Goal: Information Seeking & Learning: Learn about a topic

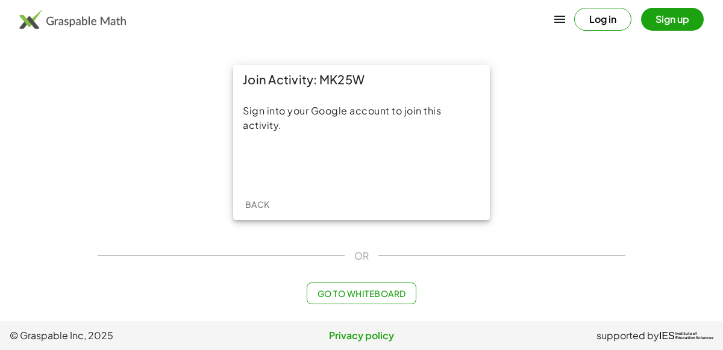
click at [374, 177] on div at bounding box center [361, 165] width 237 height 27
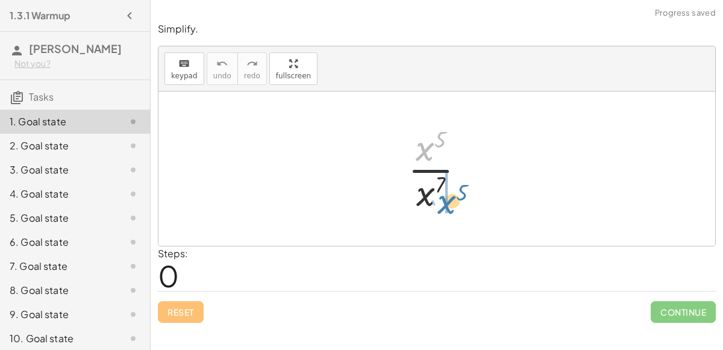
drag, startPoint x: 424, startPoint y: 151, endPoint x: 444, endPoint y: 202, distance: 54.6
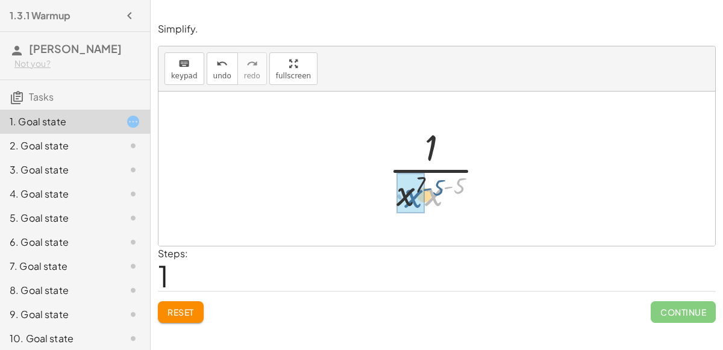
drag, startPoint x: 436, startPoint y: 193, endPoint x: 414, endPoint y: 194, distance: 22.3
click at [442, 184] on div at bounding box center [441, 168] width 109 height 93
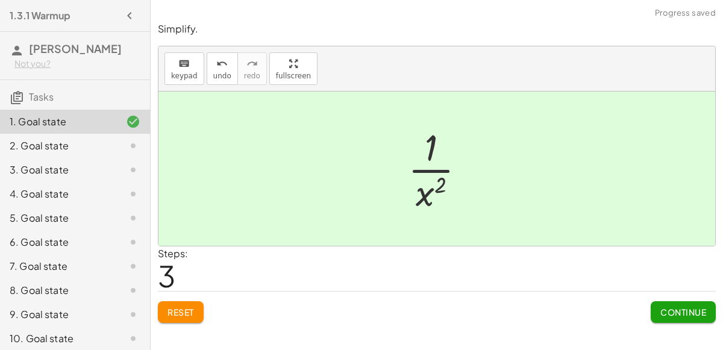
click at [696, 315] on span "Continue" at bounding box center [683, 312] width 46 height 11
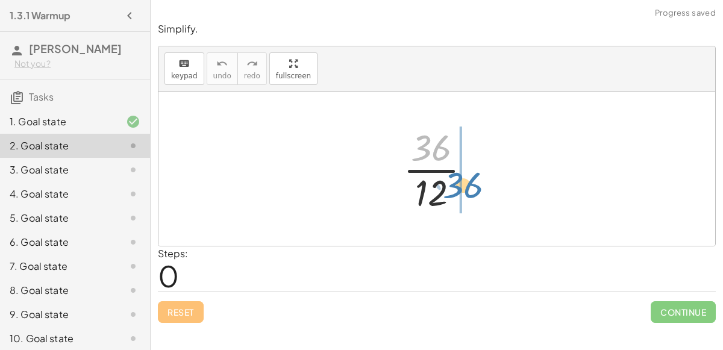
drag, startPoint x: 429, startPoint y: 145, endPoint x: 462, endPoint y: 183, distance: 50.0
click at [462, 183] on div at bounding box center [442, 168] width 90 height 93
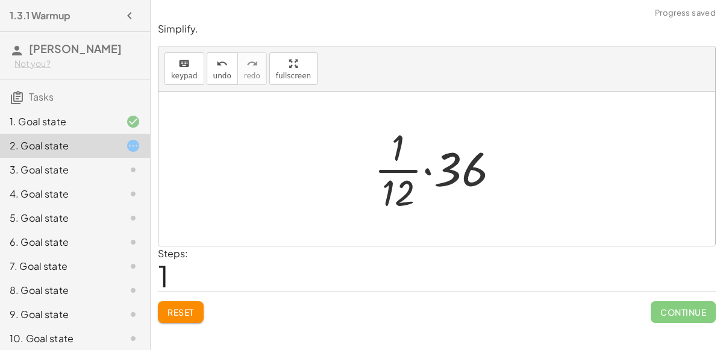
click at [427, 169] on div at bounding box center [441, 168] width 147 height 93
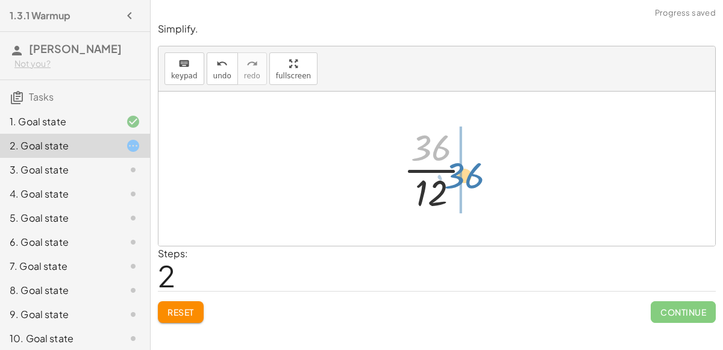
drag, startPoint x: 430, startPoint y: 152, endPoint x: 465, endPoint y: 180, distance: 44.1
click at [465, 180] on div at bounding box center [442, 168] width 90 height 93
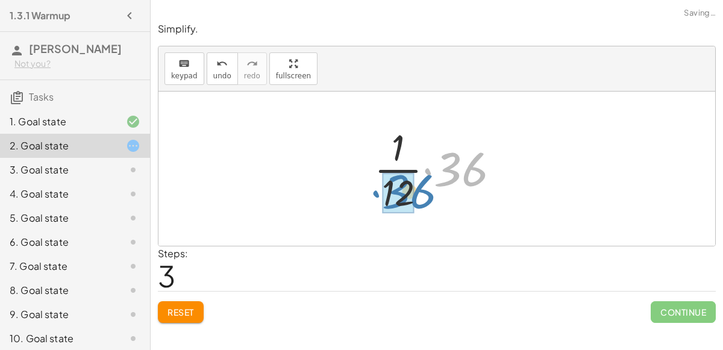
drag, startPoint x: 455, startPoint y: 162, endPoint x: 402, endPoint y: 183, distance: 56.9
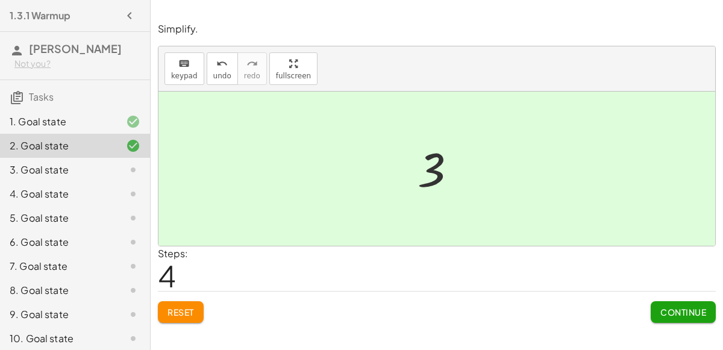
click at [677, 301] on button "Continue" at bounding box center [683, 312] width 65 height 22
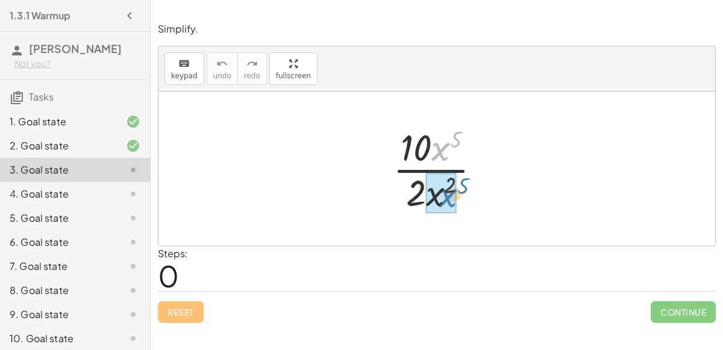
drag, startPoint x: 439, startPoint y: 146, endPoint x: 447, endPoint y: 192, distance: 46.4
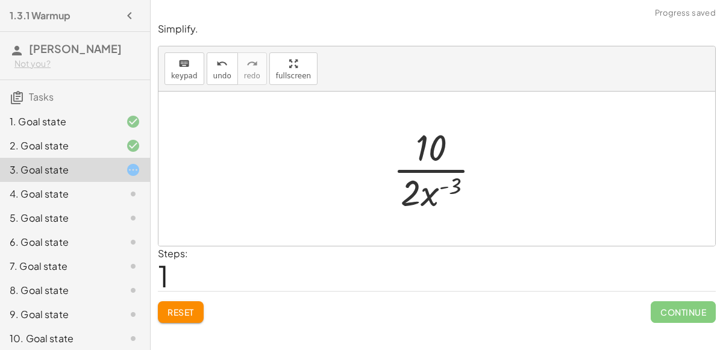
click at [444, 185] on div at bounding box center [442, 168] width 110 height 93
drag, startPoint x: 430, startPoint y: 151, endPoint x: 383, endPoint y: 196, distance: 64.8
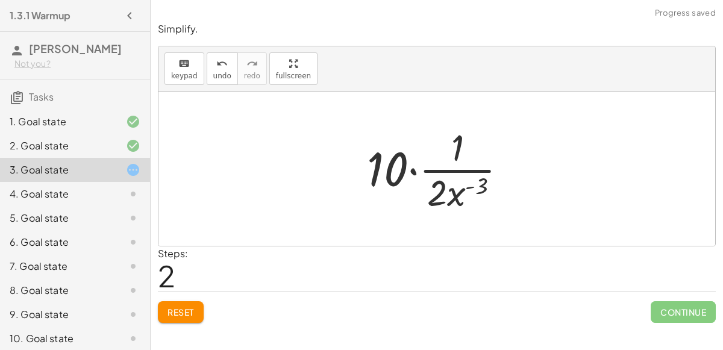
click at [413, 171] on div at bounding box center [442, 168] width 162 height 93
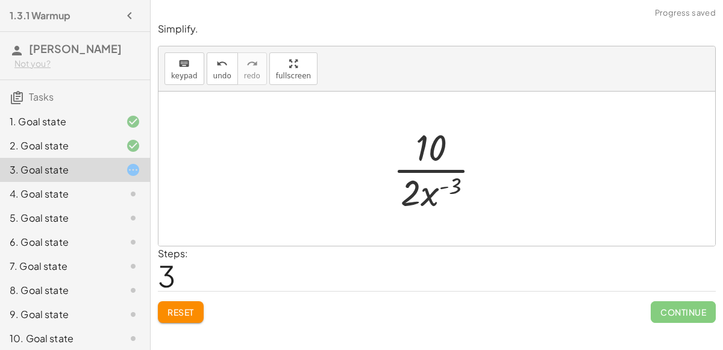
click at [428, 198] on div at bounding box center [442, 168] width 110 height 93
drag, startPoint x: 426, startPoint y: 192, endPoint x: 469, endPoint y: 165, distance: 50.3
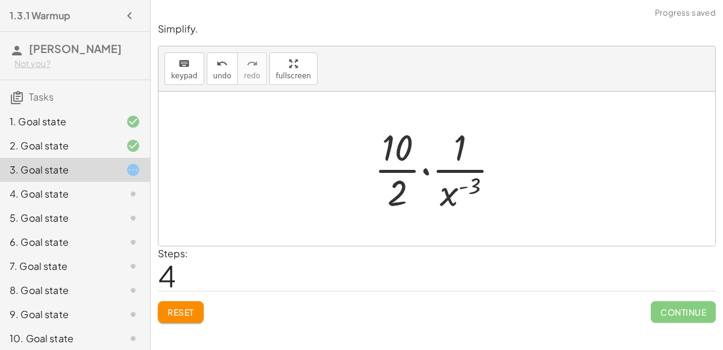
click at [425, 172] on div at bounding box center [442, 168] width 148 height 93
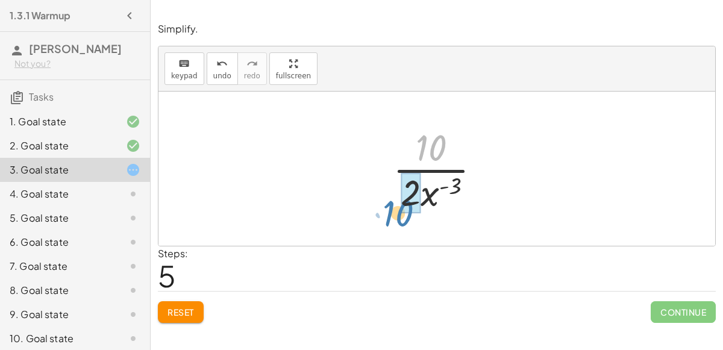
drag, startPoint x: 430, startPoint y: 146, endPoint x: 397, endPoint y: 211, distance: 72.5
click at [397, 211] on div at bounding box center [442, 168] width 110 height 93
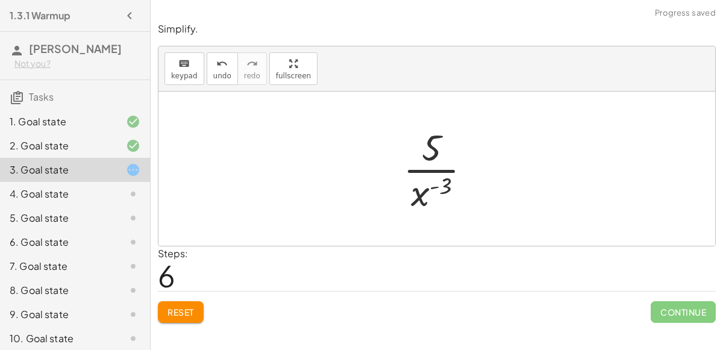
click at [448, 180] on div at bounding box center [442, 168] width 90 height 93
click at [436, 186] on div at bounding box center [442, 168] width 90 height 93
drag, startPoint x: 445, startPoint y: 183, endPoint x: 444, endPoint y: 139, distance: 44.0
click at [444, 139] on div at bounding box center [442, 168] width 90 height 93
click at [178, 304] on button "Reset" at bounding box center [181, 312] width 46 height 22
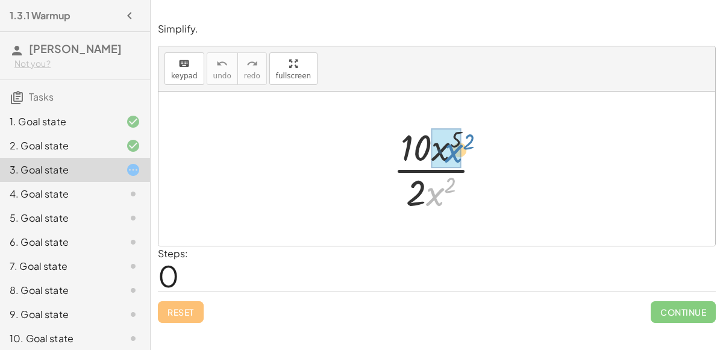
drag, startPoint x: 430, startPoint y: 198, endPoint x: 449, endPoint y: 155, distance: 46.7
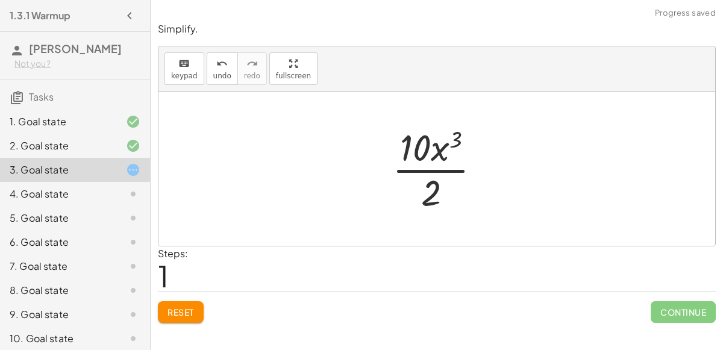
click at [456, 141] on div at bounding box center [441, 168] width 110 height 93
click at [439, 148] on div at bounding box center [441, 168] width 110 height 93
drag, startPoint x: 421, startPoint y: 143, endPoint x: 439, endPoint y: 192, distance: 52.3
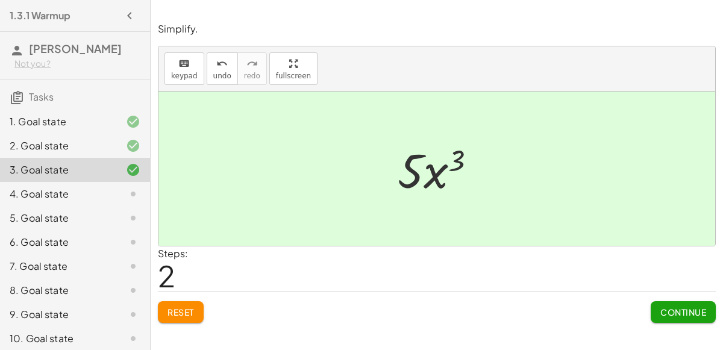
click at [685, 307] on span "Continue" at bounding box center [683, 312] width 46 height 11
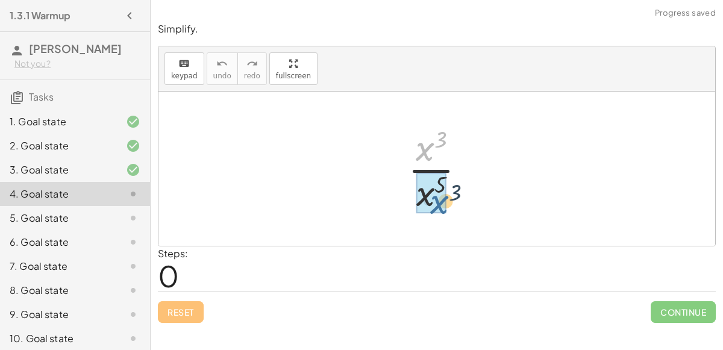
drag, startPoint x: 425, startPoint y: 149, endPoint x: 439, endPoint y: 202, distance: 54.8
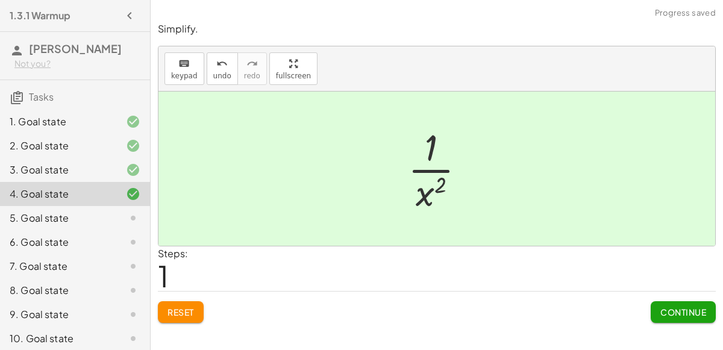
click at [695, 316] on button "Continue" at bounding box center [683, 312] width 65 height 22
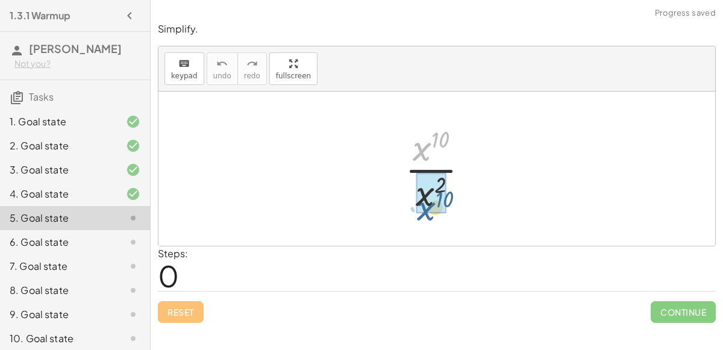
drag, startPoint x: 421, startPoint y: 149, endPoint x: 425, endPoint y: 212, distance: 62.2
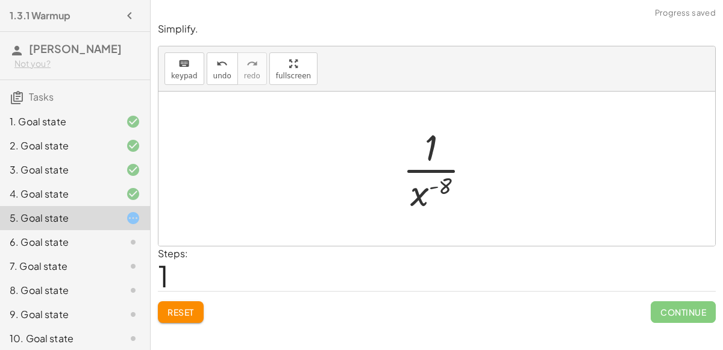
click at [432, 183] on div at bounding box center [442, 168] width 90 height 93
click at [435, 187] on div at bounding box center [442, 168] width 90 height 93
click at [176, 320] on button "Reset" at bounding box center [181, 312] width 46 height 22
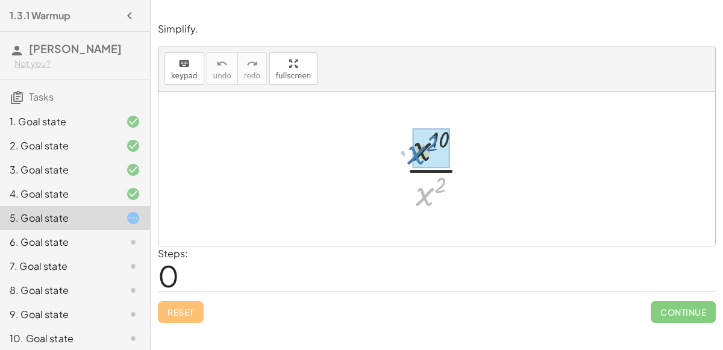
drag, startPoint x: 430, startPoint y: 189, endPoint x: 421, endPoint y: 148, distance: 42.4
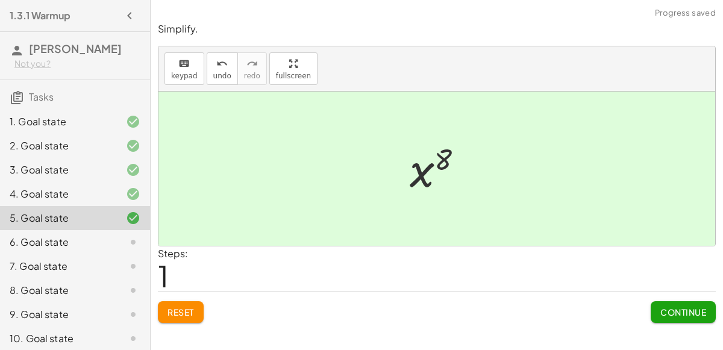
click at [660, 309] on span "Continue" at bounding box center [683, 312] width 46 height 11
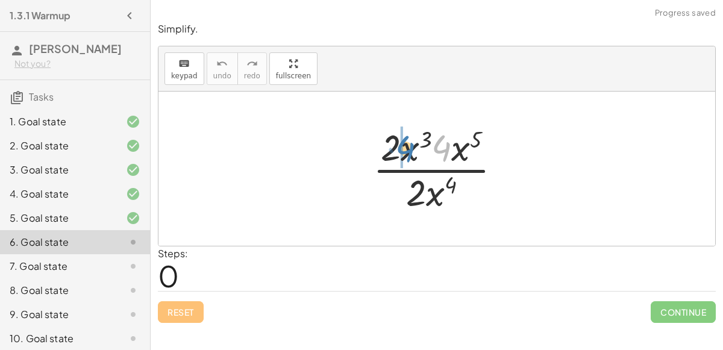
drag, startPoint x: 446, startPoint y: 146, endPoint x: 410, endPoint y: 147, distance: 36.2
click at [410, 147] on div at bounding box center [442, 168] width 150 height 93
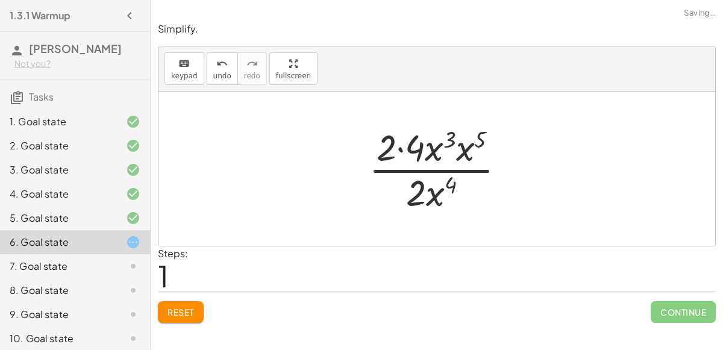
click at [396, 148] on div at bounding box center [442, 168] width 158 height 93
click at [401, 151] on div at bounding box center [442, 168] width 158 height 93
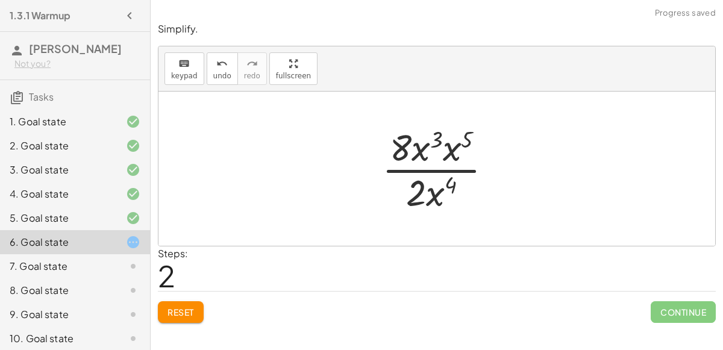
click at [439, 143] on div at bounding box center [442, 168] width 132 height 93
drag, startPoint x: 457, startPoint y: 146, endPoint x: 438, endPoint y: 146, distance: 19.9
click at [454, 137] on div at bounding box center [441, 168] width 133 height 93
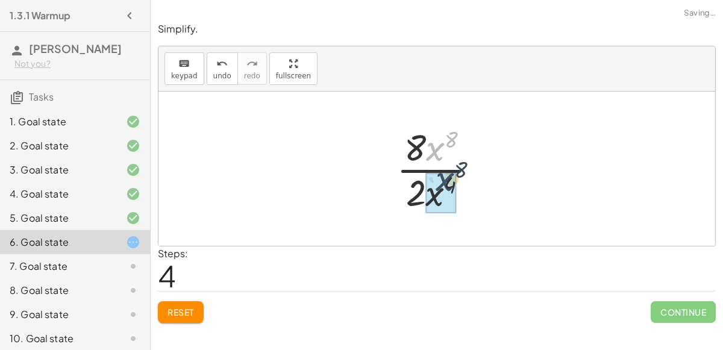
drag, startPoint x: 439, startPoint y: 148, endPoint x: 448, endPoint y: 183, distance: 36.1
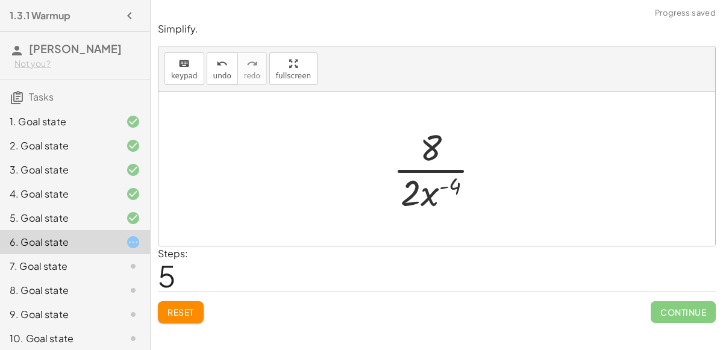
click at [448, 185] on div at bounding box center [441, 168] width 109 height 93
drag, startPoint x: 415, startPoint y: 192, endPoint x: 434, endPoint y: 142, distance: 53.6
click at [210, 69] on button "undo undo" at bounding box center [222, 68] width 31 height 33
click at [216, 69] on icon "undo" at bounding box center [221, 64] width 11 height 14
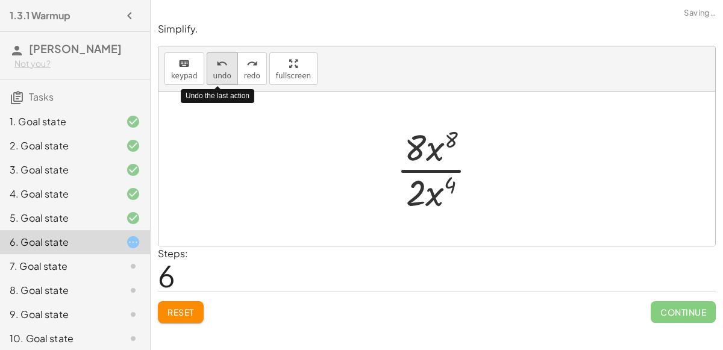
click at [216, 69] on icon "undo" at bounding box center [221, 64] width 11 height 14
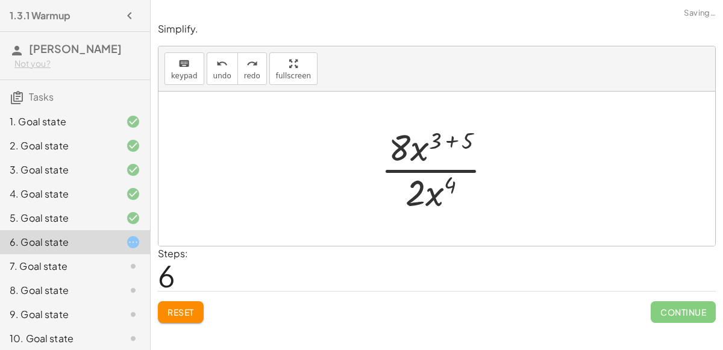
click at [456, 138] on div at bounding box center [441, 168] width 133 height 93
drag, startPoint x: 450, startPoint y: 183, endPoint x: 456, endPoint y: 139, distance: 44.5
click at [456, 139] on div at bounding box center [442, 168] width 102 height 93
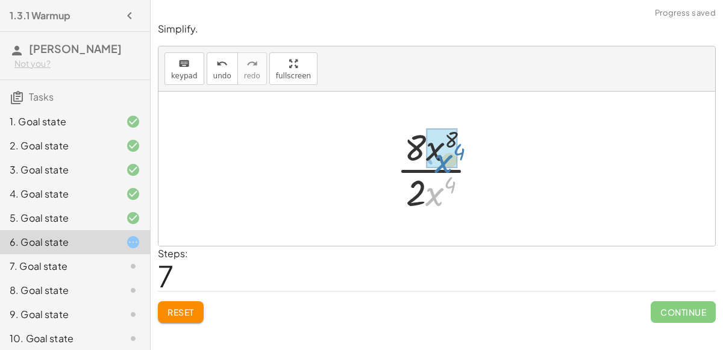
drag, startPoint x: 433, startPoint y: 194, endPoint x: 441, endPoint y: 160, distance: 34.6
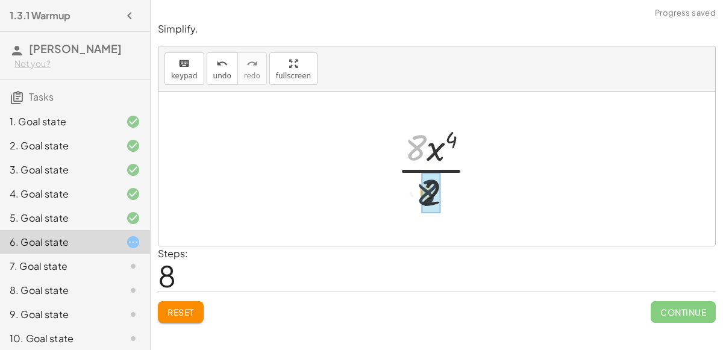
drag, startPoint x: 417, startPoint y: 148, endPoint x: 423, endPoint y: 171, distance: 23.7
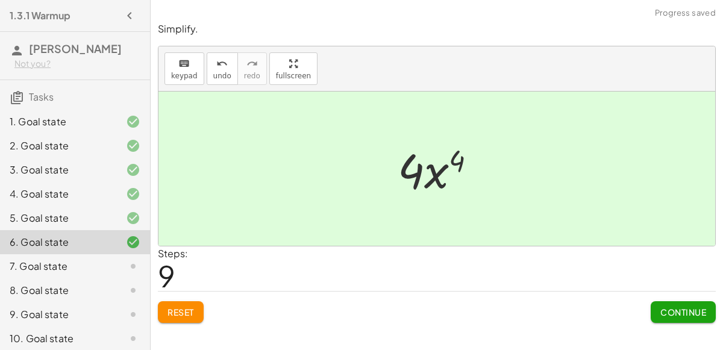
click at [659, 306] on button "Continue" at bounding box center [683, 312] width 65 height 22
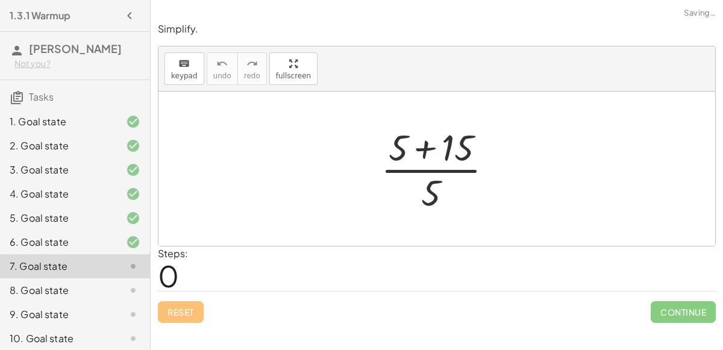
click at [427, 146] on div at bounding box center [442, 168] width 134 height 93
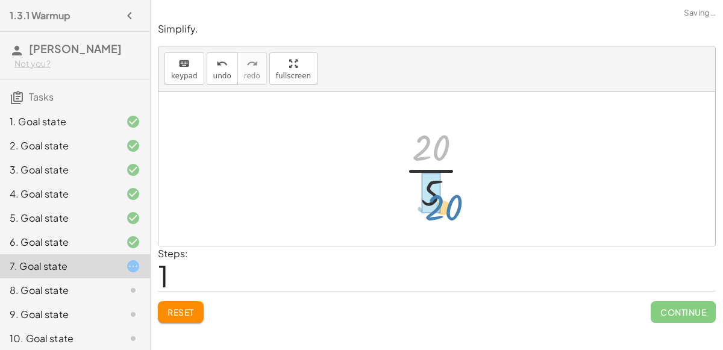
drag, startPoint x: 427, startPoint y: 146, endPoint x: 431, endPoint y: 202, distance: 56.3
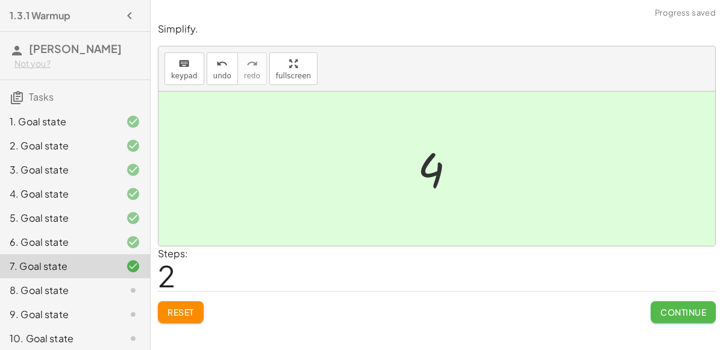
click at [680, 304] on button "Continue" at bounding box center [683, 312] width 65 height 22
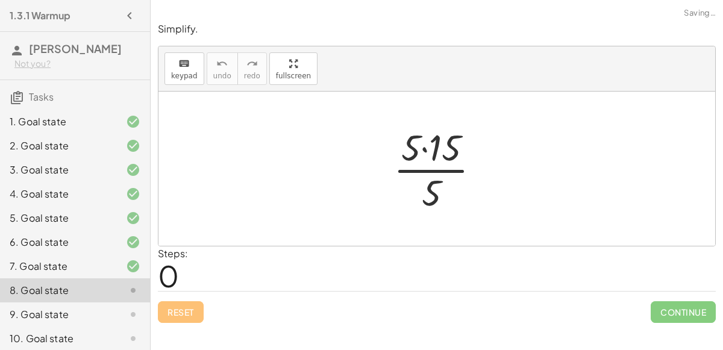
click at [424, 149] on div at bounding box center [441, 168] width 108 height 93
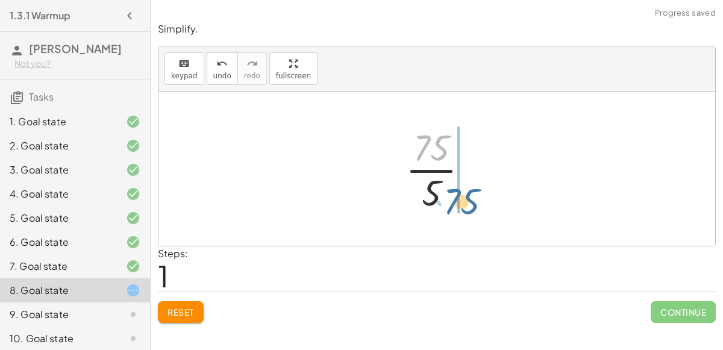
drag, startPoint x: 424, startPoint y: 150, endPoint x: 447, endPoint y: 201, distance: 55.6
click at [447, 201] on div at bounding box center [442, 168] width 85 height 93
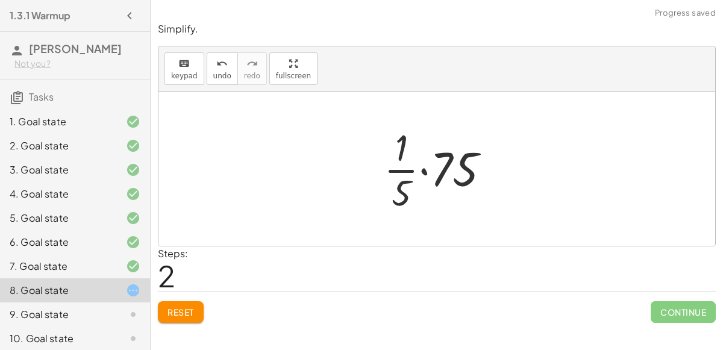
click at [424, 172] on div at bounding box center [442, 168] width 128 height 93
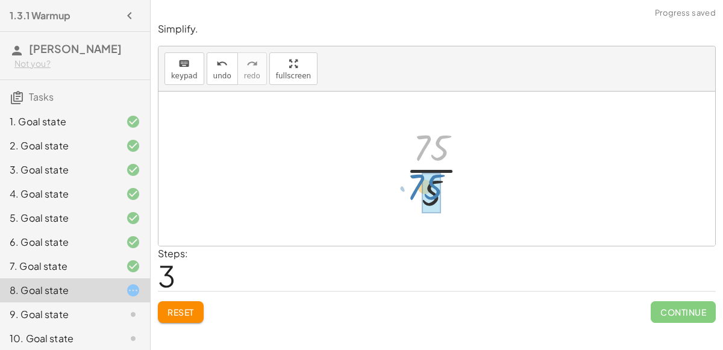
drag, startPoint x: 420, startPoint y: 150, endPoint x: 416, endPoint y: 189, distance: 38.7
click at [416, 189] on div at bounding box center [442, 168] width 85 height 93
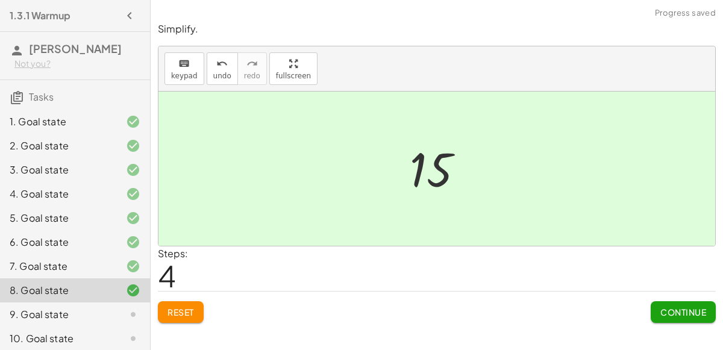
click at [664, 312] on span "Continue" at bounding box center [683, 312] width 46 height 11
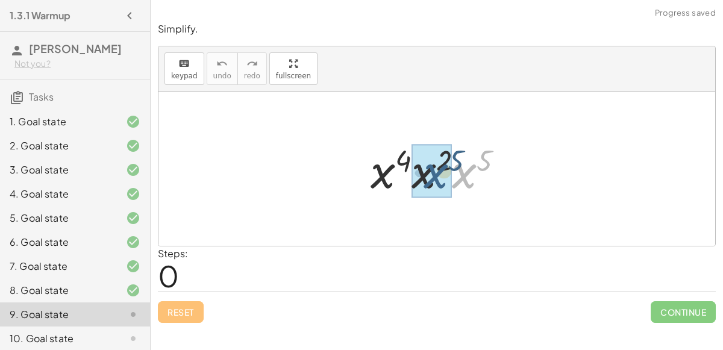
drag, startPoint x: 465, startPoint y: 171, endPoint x: 435, endPoint y: 171, distance: 30.1
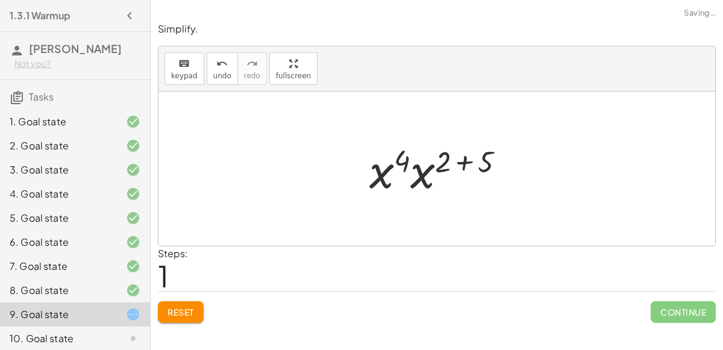
click at [461, 159] on div at bounding box center [441, 169] width 157 height 62
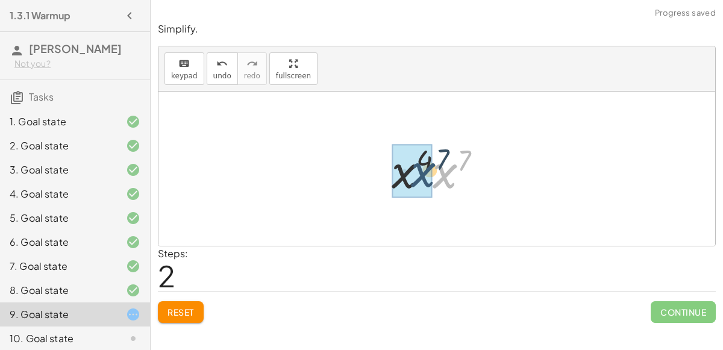
drag, startPoint x: 446, startPoint y: 175, endPoint x: 423, endPoint y: 174, distance: 22.9
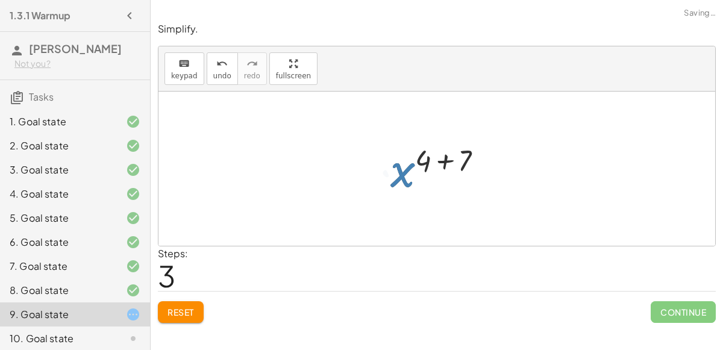
click at [441, 160] on div at bounding box center [441, 169] width 115 height 60
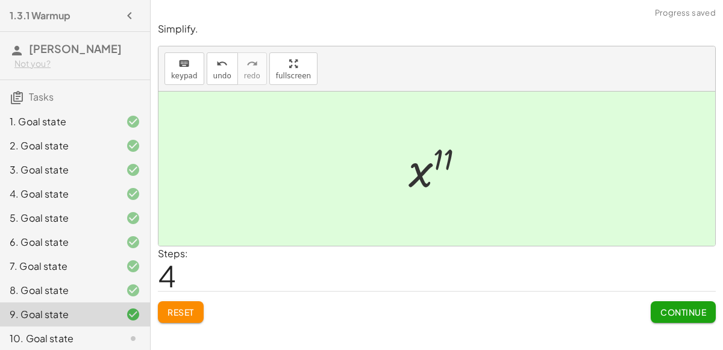
click at [675, 313] on span "Continue" at bounding box center [683, 312] width 46 height 11
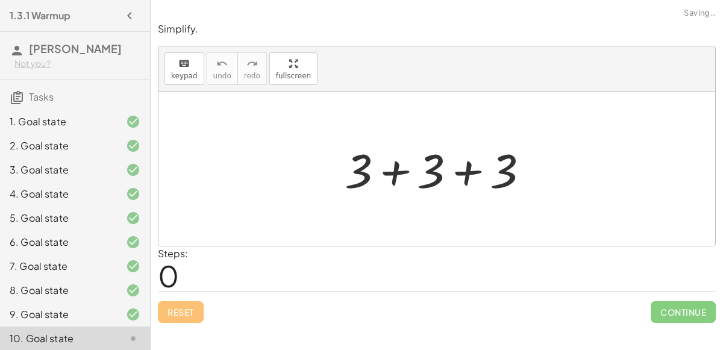
click at [474, 177] on div at bounding box center [442, 169] width 206 height 62
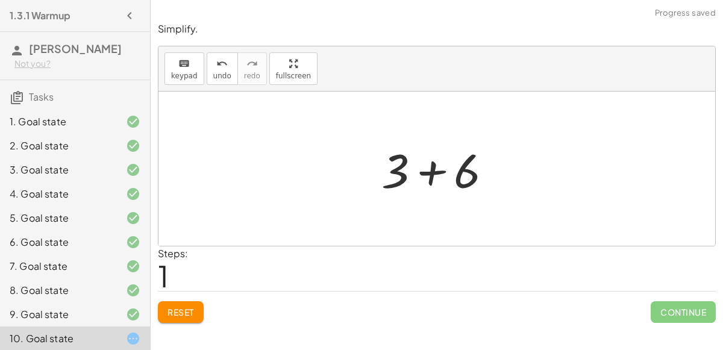
click at [433, 171] on div at bounding box center [441, 169] width 133 height 62
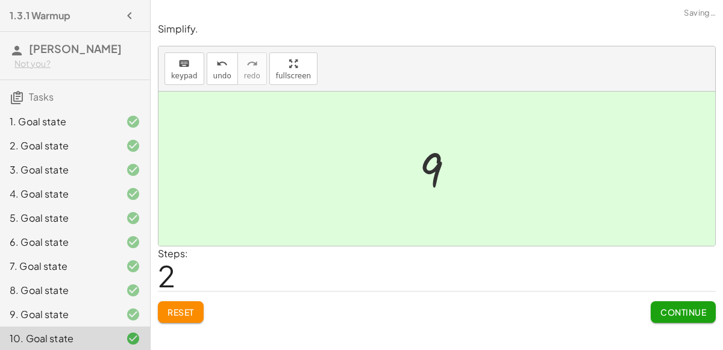
click at [695, 318] on button "Continue" at bounding box center [683, 312] width 65 height 22
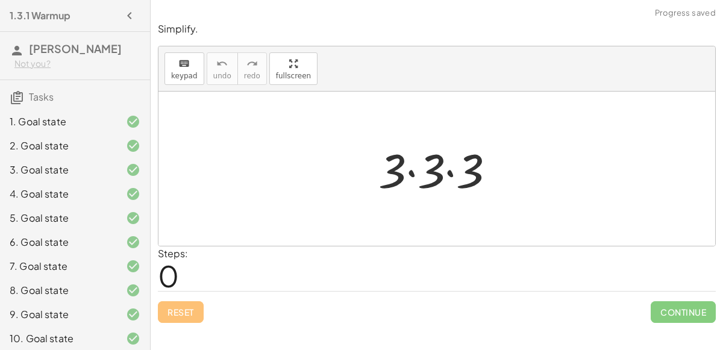
click at [416, 175] on div at bounding box center [441, 169] width 139 height 62
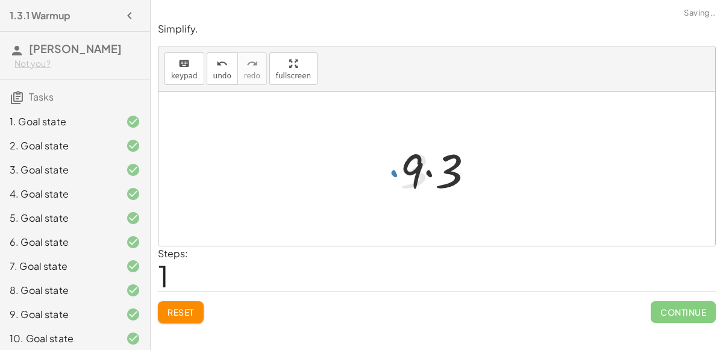
click at [428, 175] on div at bounding box center [442, 169] width 96 height 62
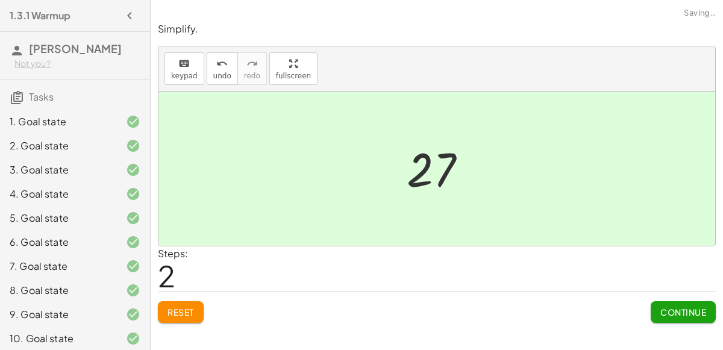
click at [657, 304] on button "Continue" at bounding box center [683, 312] width 65 height 22
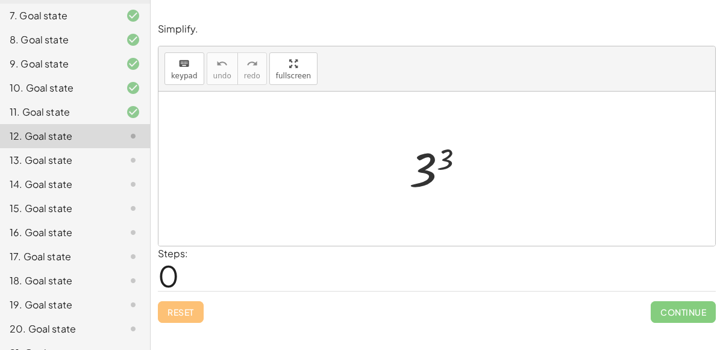
scroll to position [269, 0]
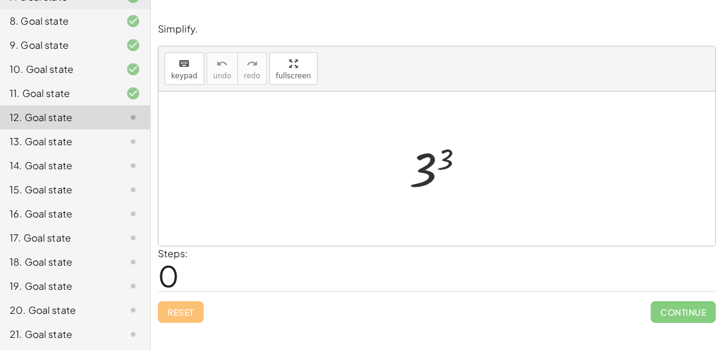
click at [439, 163] on div at bounding box center [441, 169] width 77 height 60
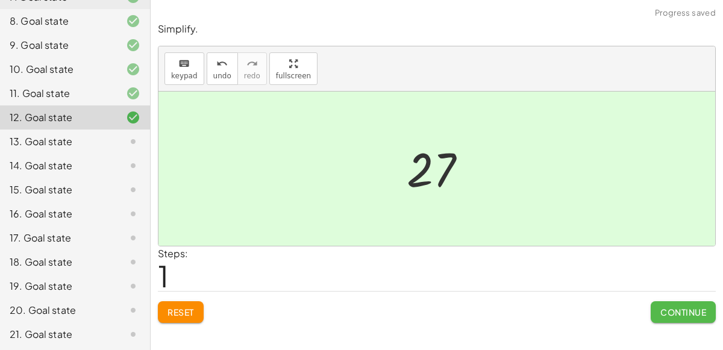
click at [679, 307] on span "Continue" at bounding box center [683, 312] width 46 height 11
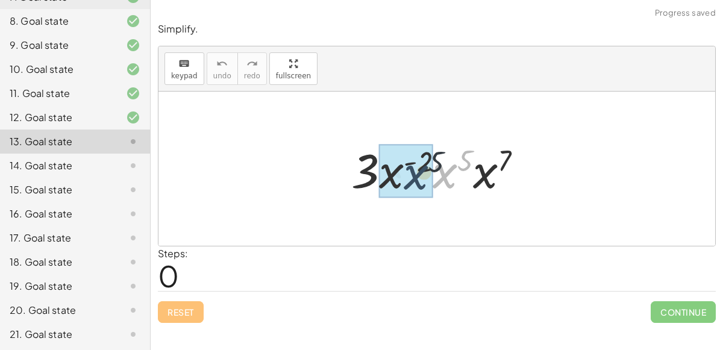
drag, startPoint x: 448, startPoint y: 170, endPoint x: 414, endPoint y: 169, distance: 34.4
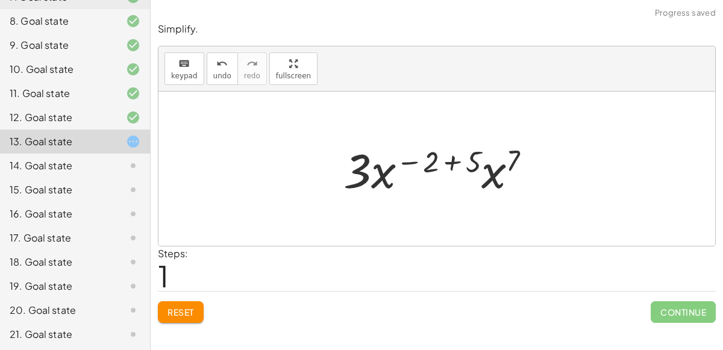
click at [448, 158] on div at bounding box center [441, 169] width 209 height 62
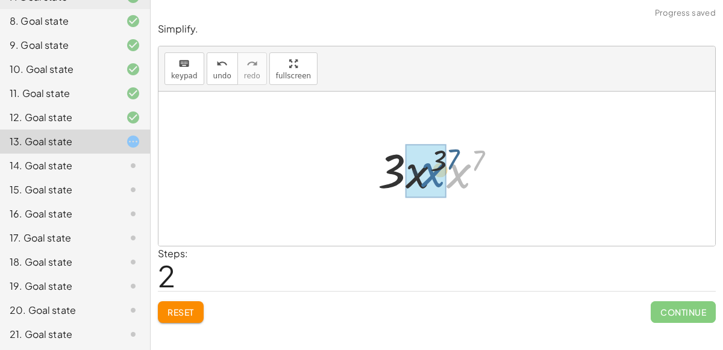
drag, startPoint x: 460, startPoint y: 171, endPoint x: 432, endPoint y: 169, distance: 27.8
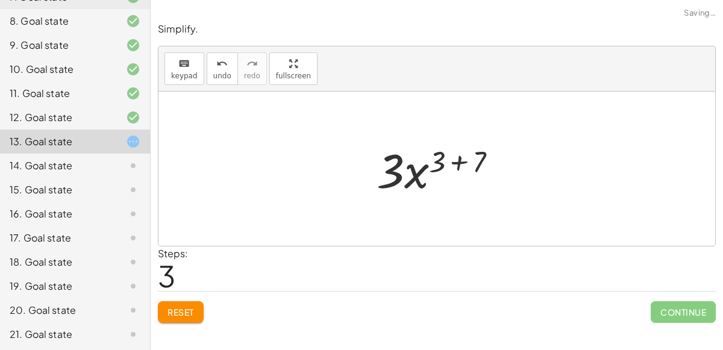
click at [454, 165] on div at bounding box center [442, 169] width 142 height 62
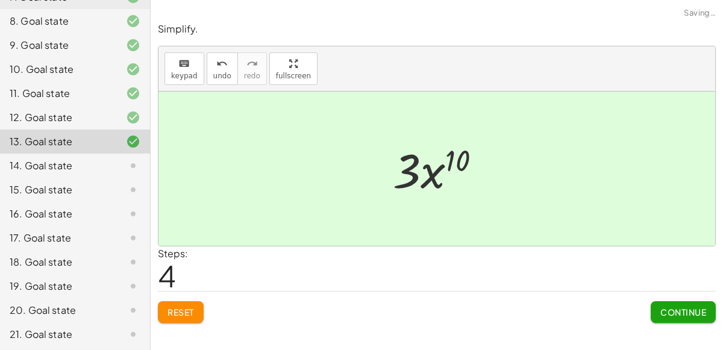
click at [687, 309] on span "Continue" at bounding box center [683, 312] width 46 height 11
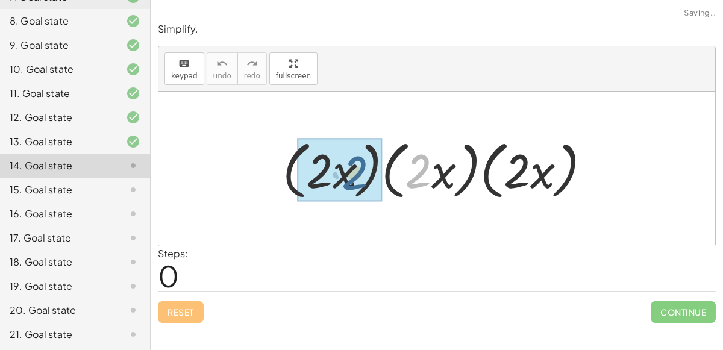
drag, startPoint x: 423, startPoint y: 169, endPoint x: 359, endPoint y: 171, distance: 64.5
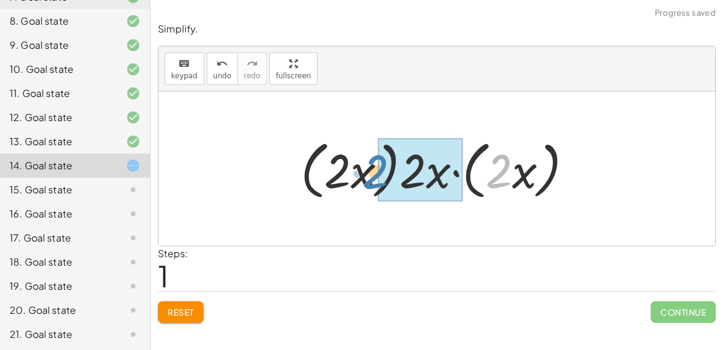
drag, startPoint x: 497, startPoint y: 174, endPoint x: 372, endPoint y: 175, distance: 124.7
click at [372, 175] on div at bounding box center [441, 168] width 293 height 69
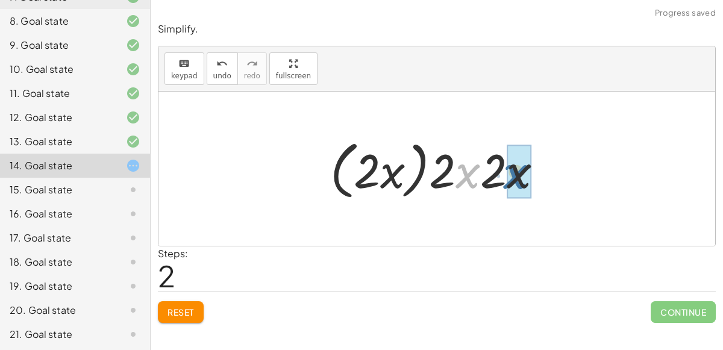
drag, startPoint x: 468, startPoint y: 176, endPoint x: 516, endPoint y: 177, distance: 48.2
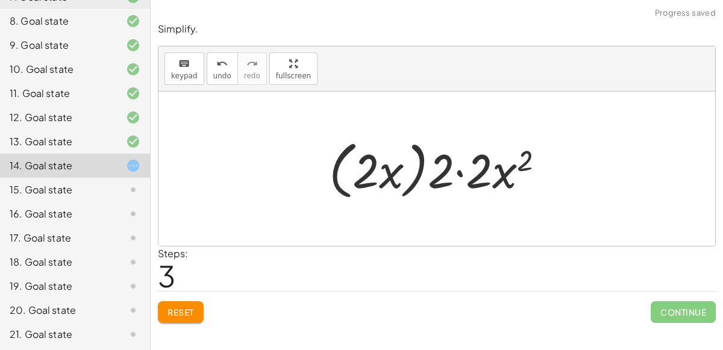
click at [457, 174] on div at bounding box center [441, 168] width 237 height 69
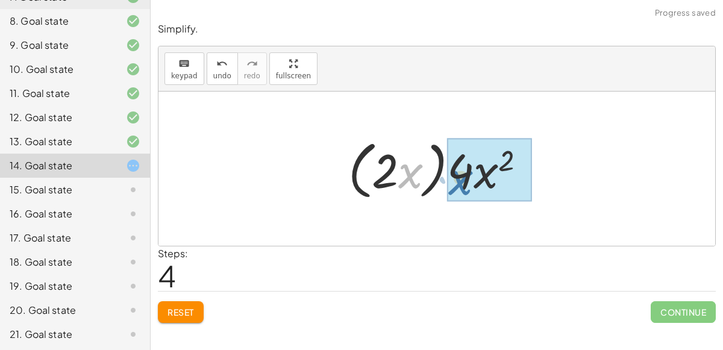
drag, startPoint x: 410, startPoint y: 170, endPoint x: 460, endPoint y: 177, distance: 51.1
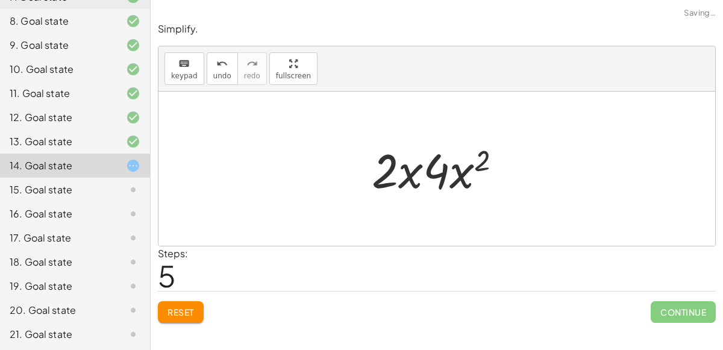
click at [412, 171] on div at bounding box center [442, 169] width 152 height 62
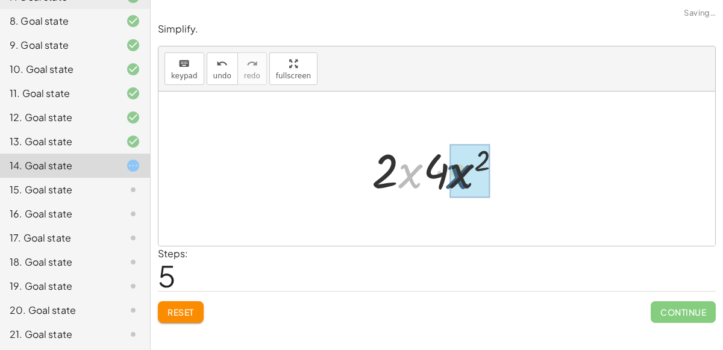
drag, startPoint x: 410, startPoint y: 172, endPoint x: 461, endPoint y: 170, distance: 51.3
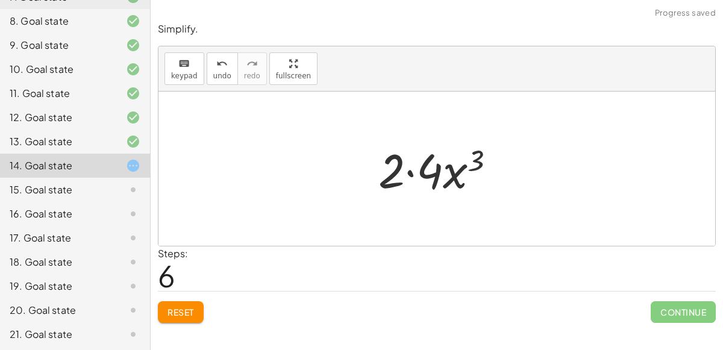
click at [413, 168] on div at bounding box center [441, 169] width 139 height 62
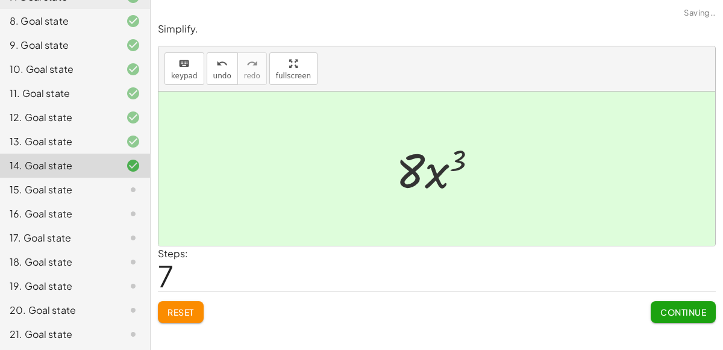
click at [679, 297] on div "Continue" at bounding box center [683, 307] width 65 height 31
click at [682, 310] on span "Continue" at bounding box center [683, 312] width 46 height 11
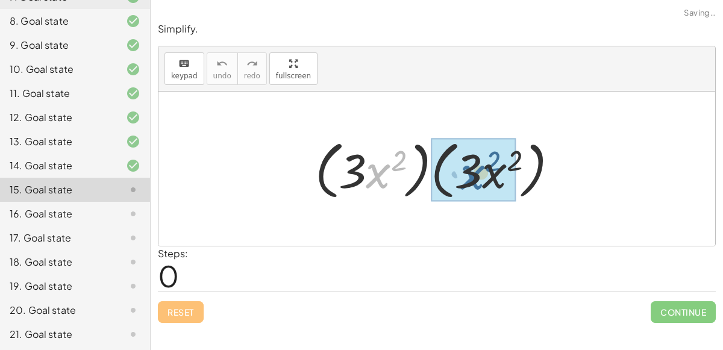
drag, startPoint x: 381, startPoint y: 176, endPoint x: 495, endPoint y: 175, distance: 113.9
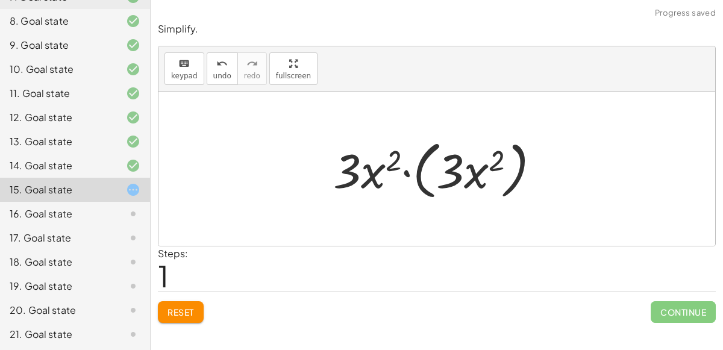
click at [404, 172] on div at bounding box center [441, 168] width 228 height 69
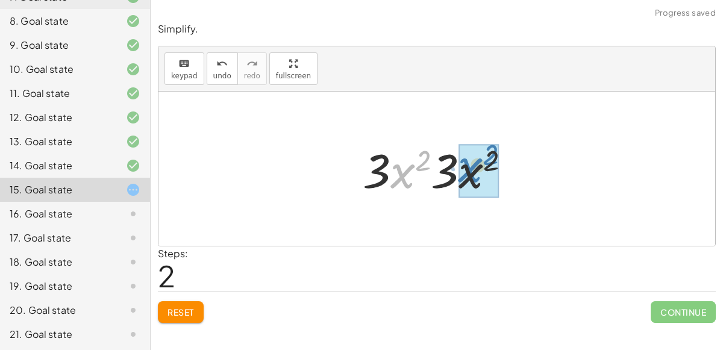
drag, startPoint x: 404, startPoint y: 166, endPoint x: 472, endPoint y: 160, distance: 67.8
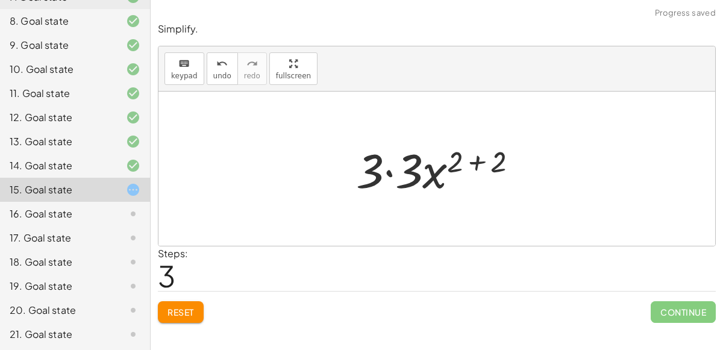
click at [471, 162] on div at bounding box center [441, 169] width 183 height 62
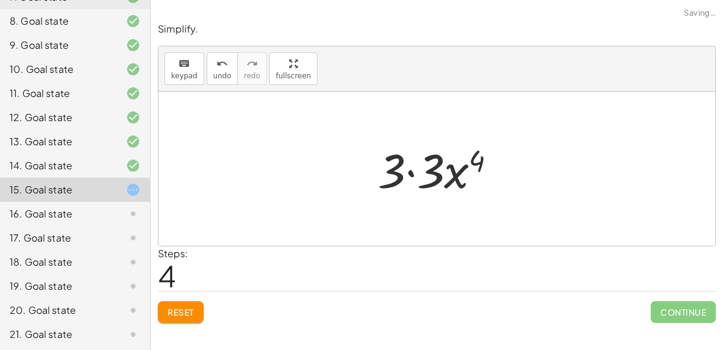
click at [419, 171] on div at bounding box center [442, 169] width 140 height 62
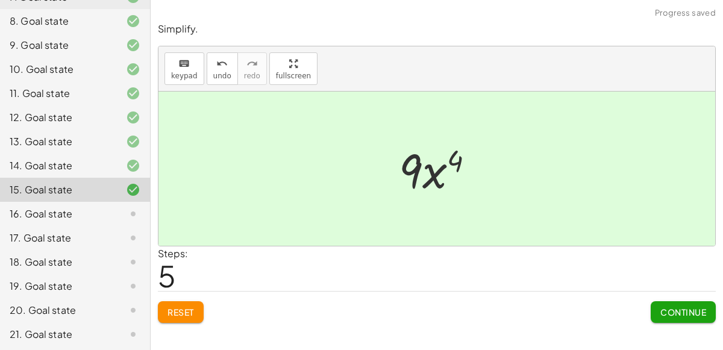
click at [665, 299] on div "Continue" at bounding box center [683, 307] width 65 height 31
click at [667, 304] on button "Continue" at bounding box center [683, 312] width 65 height 22
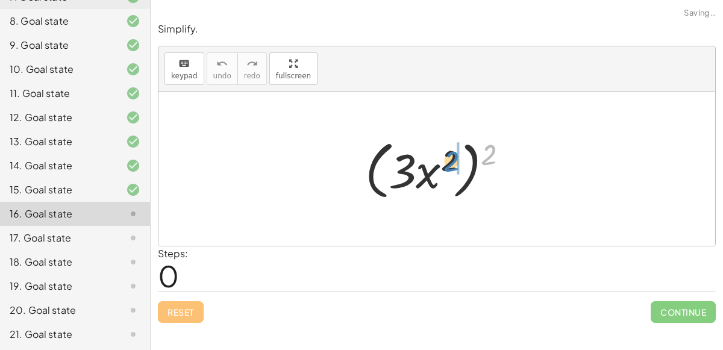
drag, startPoint x: 491, startPoint y: 160, endPoint x: 453, endPoint y: 166, distance: 38.5
click at [453, 166] on div at bounding box center [441, 168] width 165 height 69
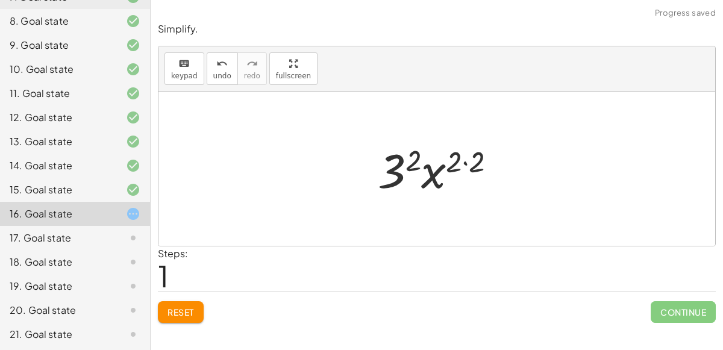
click at [463, 165] on div at bounding box center [442, 169] width 140 height 62
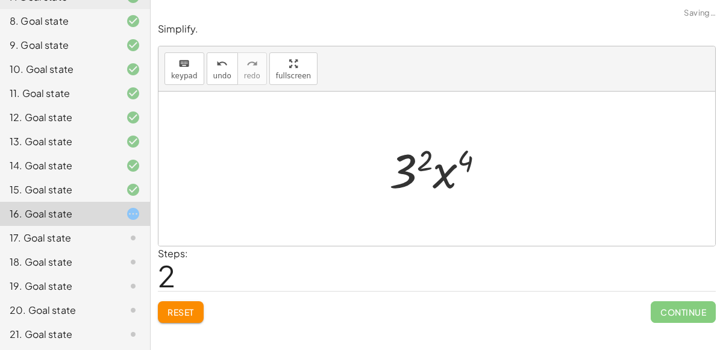
click at [410, 168] on div at bounding box center [442, 169] width 118 height 62
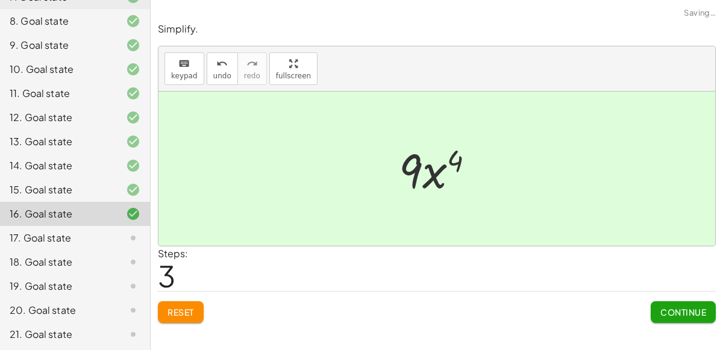
click at [682, 314] on span "Continue" at bounding box center [683, 312] width 46 height 11
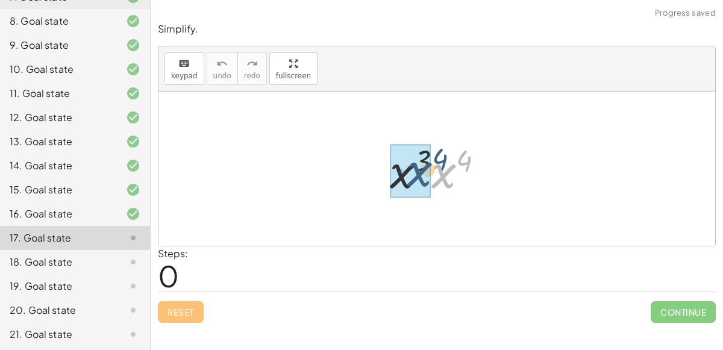
drag, startPoint x: 448, startPoint y: 177, endPoint x: 424, endPoint y: 175, distance: 24.2
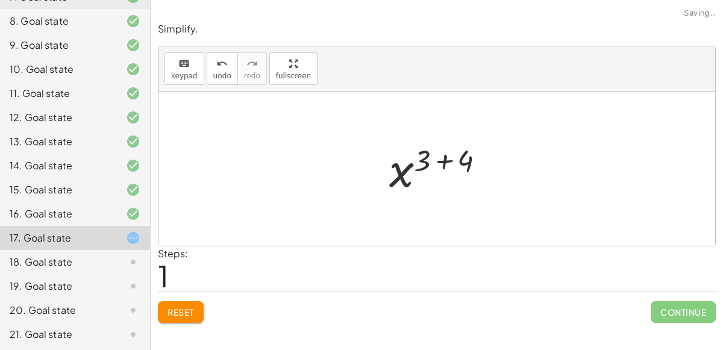
click at [442, 165] on div at bounding box center [442, 169] width 118 height 60
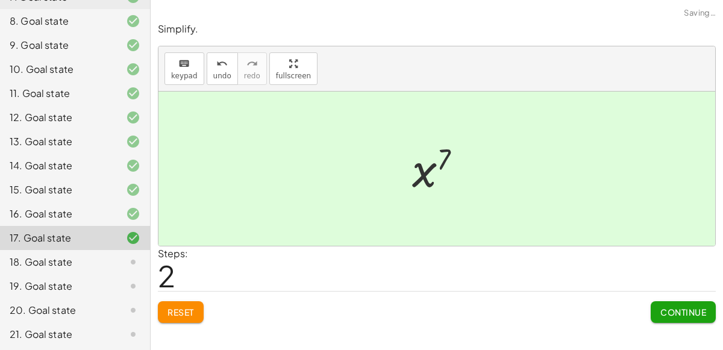
click at [657, 307] on button "Continue" at bounding box center [683, 312] width 65 height 22
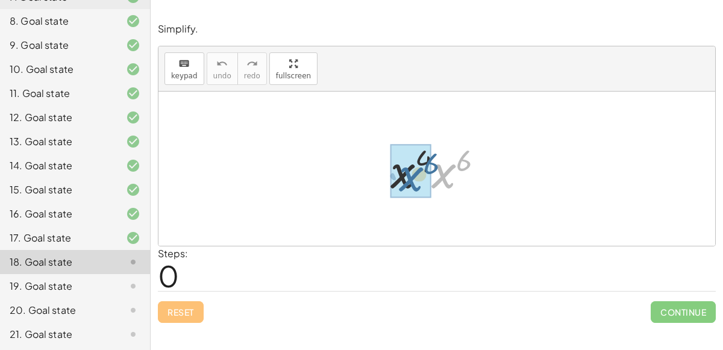
drag, startPoint x: 444, startPoint y: 164, endPoint x: 410, endPoint y: 167, distance: 33.3
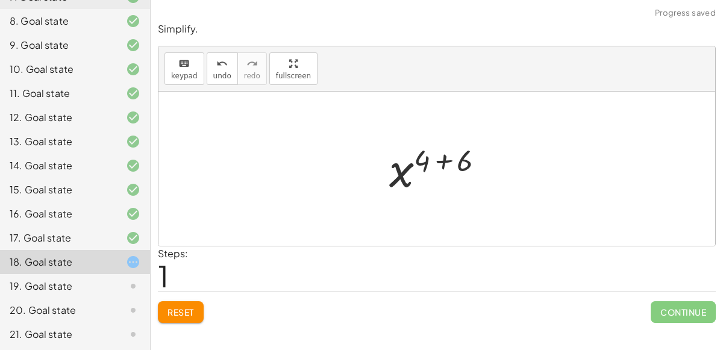
click at [454, 152] on div at bounding box center [441, 169] width 117 height 60
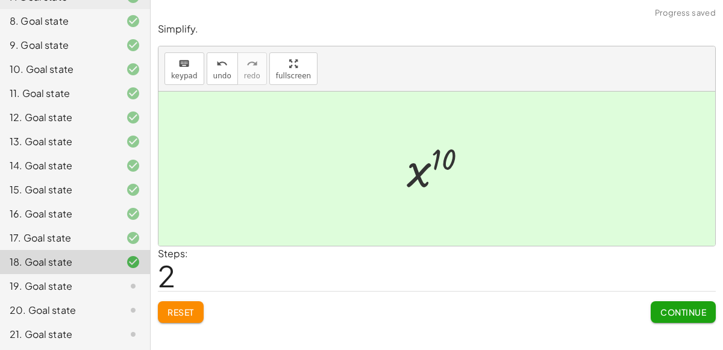
click at [683, 303] on button "Continue" at bounding box center [683, 312] width 65 height 22
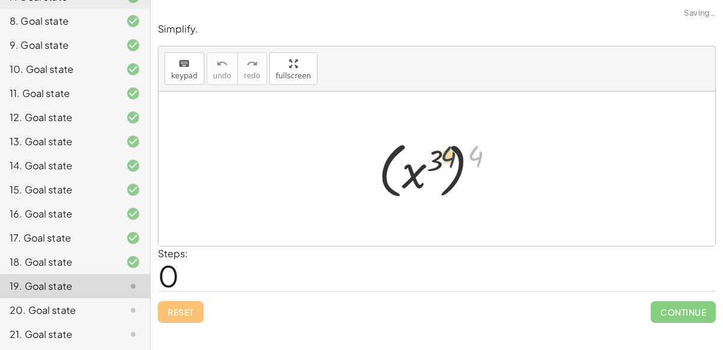
drag, startPoint x: 481, startPoint y: 152, endPoint x: 450, endPoint y: 154, distance: 30.8
click at [450, 154] on div at bounding box center [441, 169] width 138 height 67
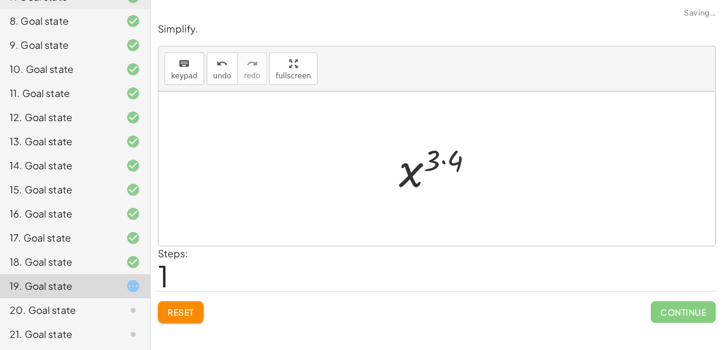
click at [441, 157] on div at bounding box center [441, 169] width 97 height 60
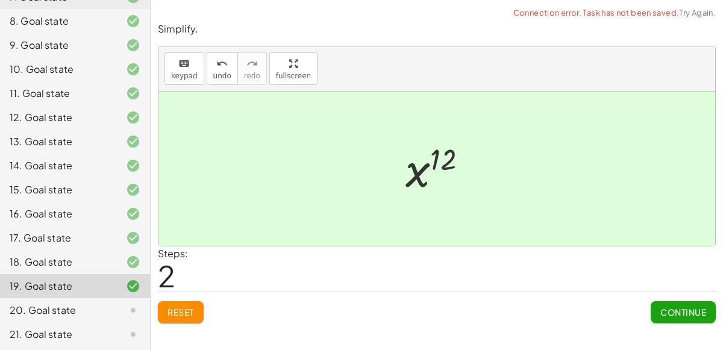
click at [700, 315] on span "Continue" at bounding box center [683, 312] width 46 height 11
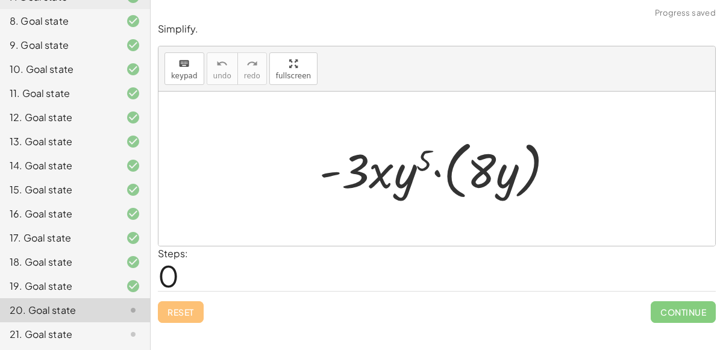
click at [436, 167] on div at bounding box center [441, 168] width 257 height 69
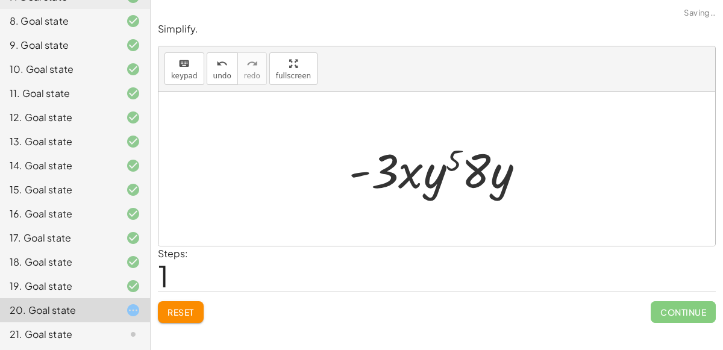
click at [446, 172] on div at bounding box center [442, 169] width 198 height 62
click at [454, 161] on div at bounding box center [442, 169] width 198 height 62
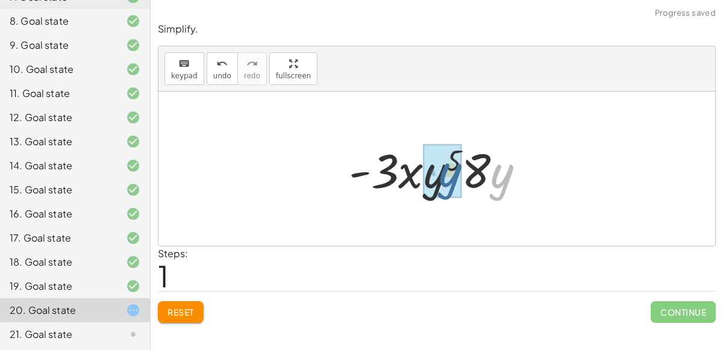
drag, startPoint x: 506, startPoint y: 184, endPoint x: 451, endPoint y: 183, distance: 55.5
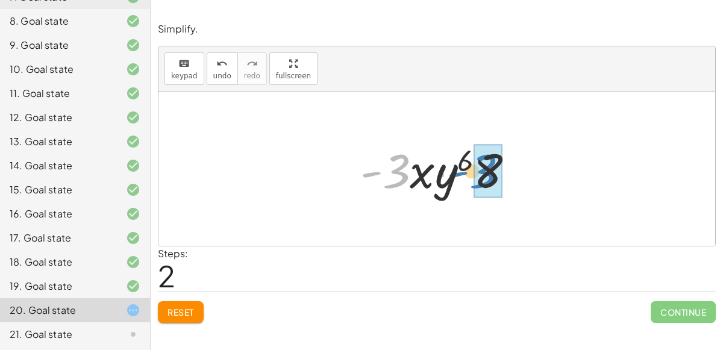
drag, startPoint x: 391, startPoint y: 174, endPoint x: 478, endPoint y: 174, distance: 87.4
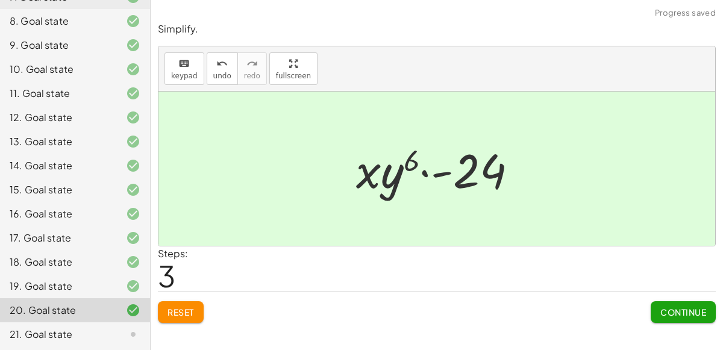
click at [668, 307] on span "Continue" at bounding box center [683, 312] width 46 height 11
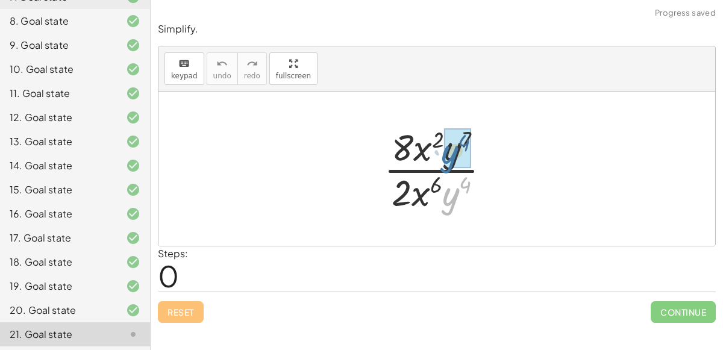
drag, startPoint x: 455, startPoint y: 196, endPoint x: 454, endPoint y: 154, distance: 42.2
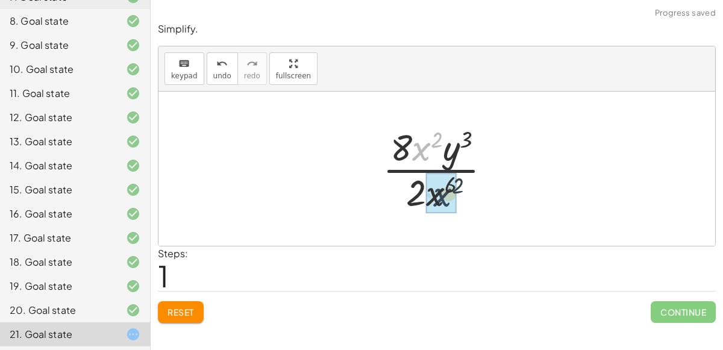
drag, startPoint x: 424, startPoint y: 143, endPoint x: 444, endPoint y: 189, distance: 50.7
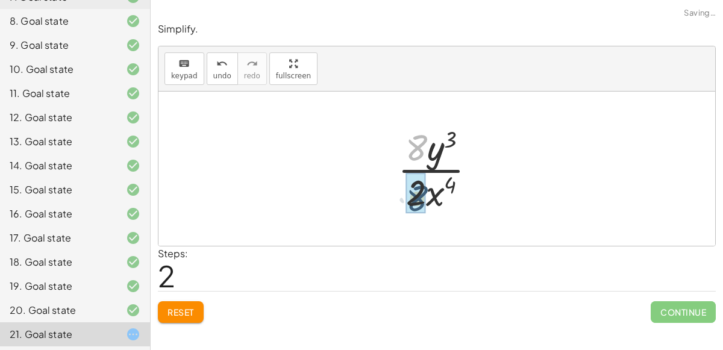
drag, startPoint x: 416, startPoint y: 144, endPoint x: 414, endPoint y: 193, distance: 49.4
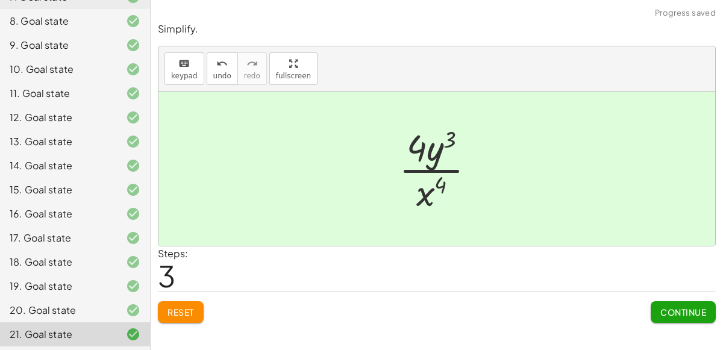
click at [670, 308] on span "Continue" at bounding box center [683, 312] width 46 height 11
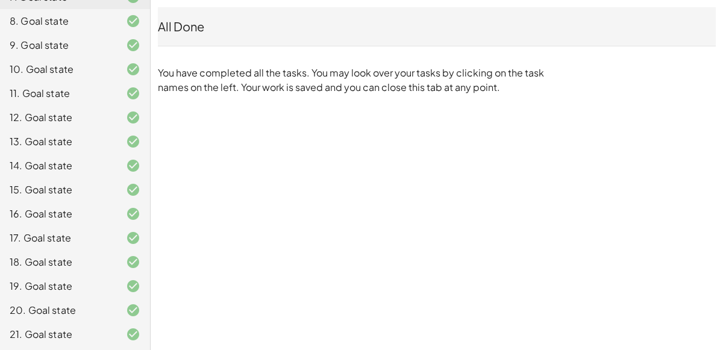
click at [227, 77] on p "You have completed all the tasks. You may look over your tasks by clicking on t…" at bounding box center [354, 80] width 392 height 29
